Goal: Information Seeking & Learning: Learn about a topic

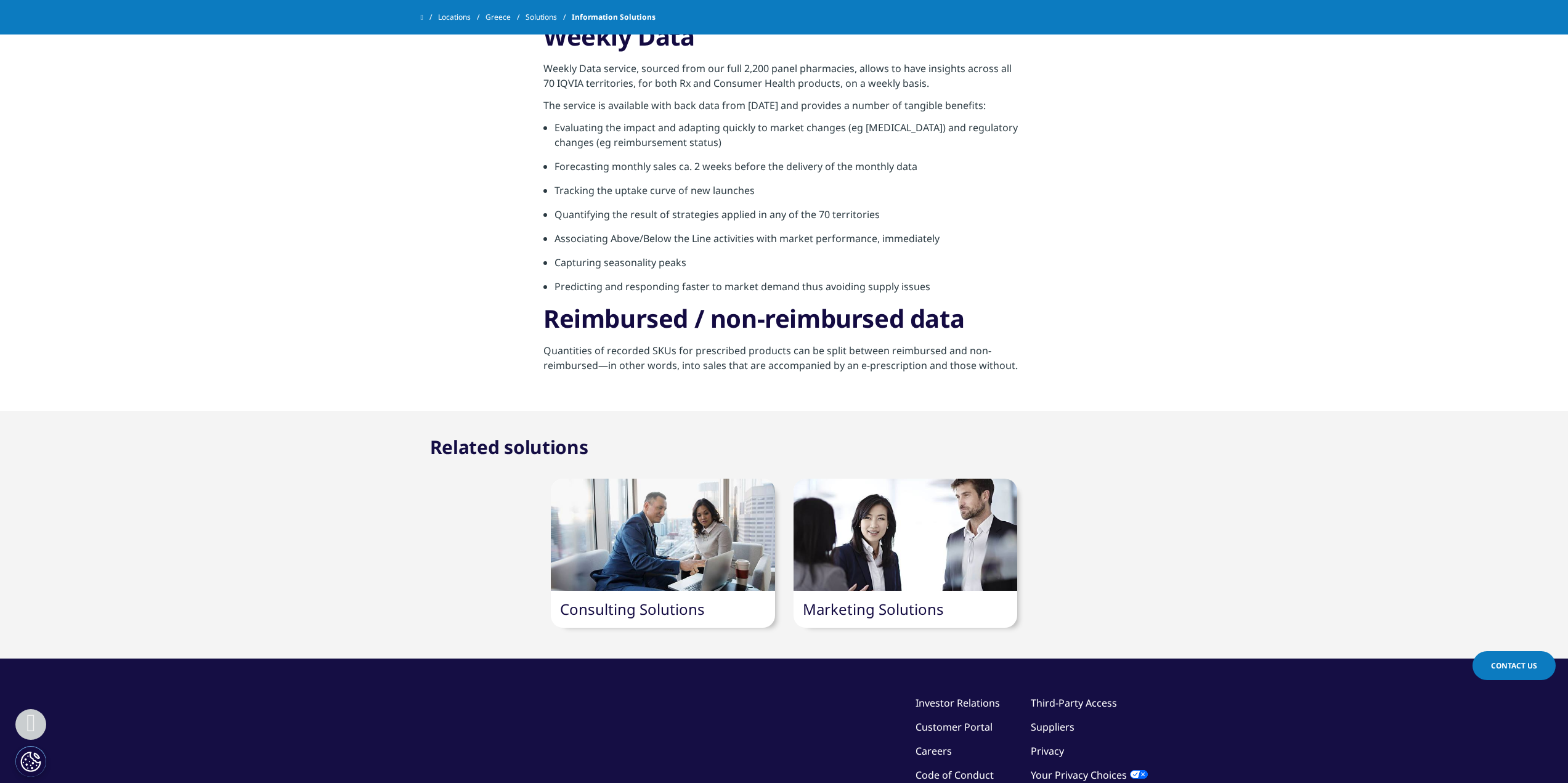
scroll to position [2218, 0]
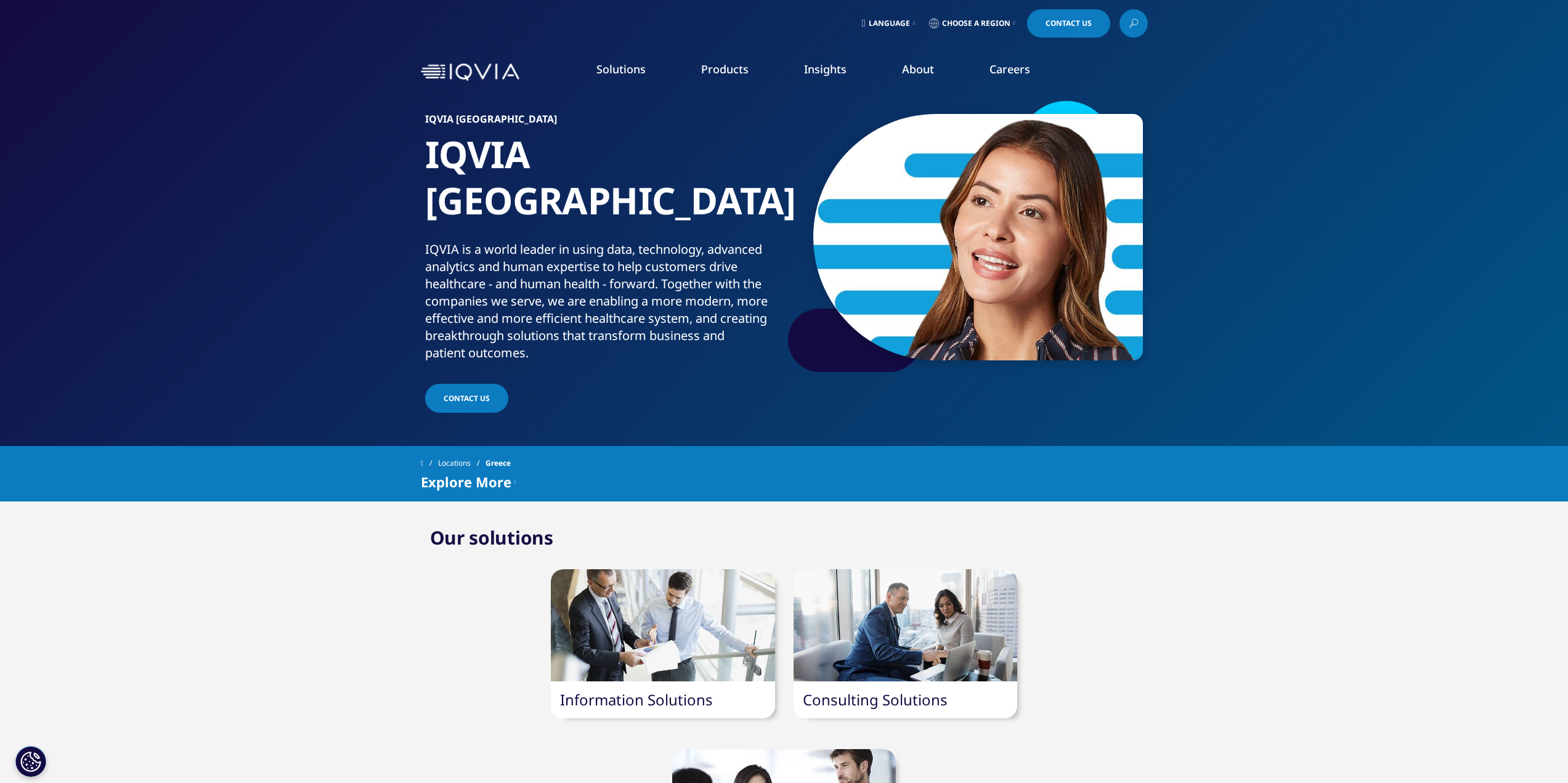
click at [516, 474] on icon at bounding box center [515, 482] width 2 height 15
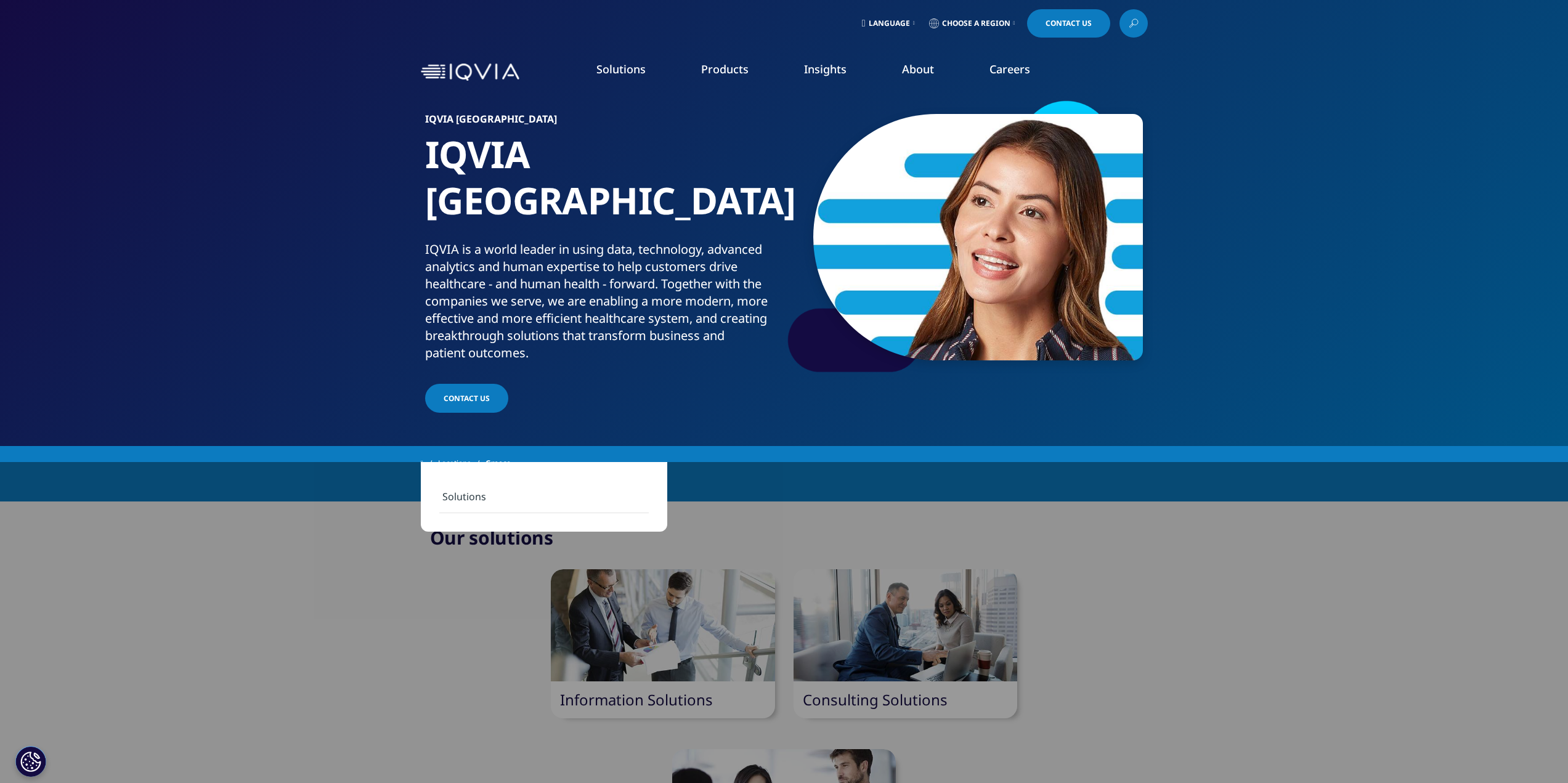
click at [516, 474] on icon at bounding box center [515, 482] width 2 height 15
